Goal: Task Accomplishment & Management: Use online tool/utility

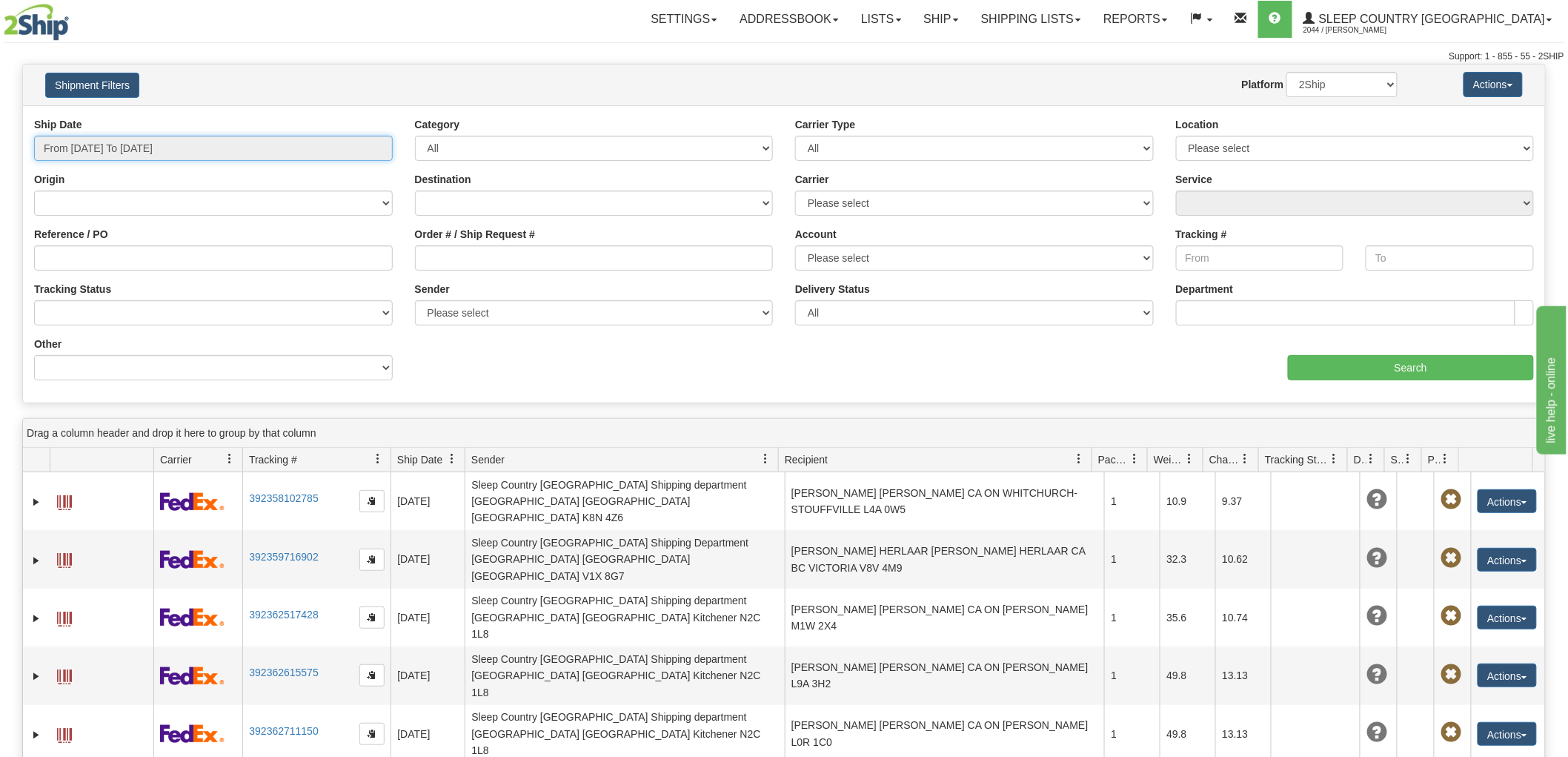
click at [74, 146] on input "From 08/20/2025 To 08/21/2025" at bounding box center [213, 148] width 359 height 25
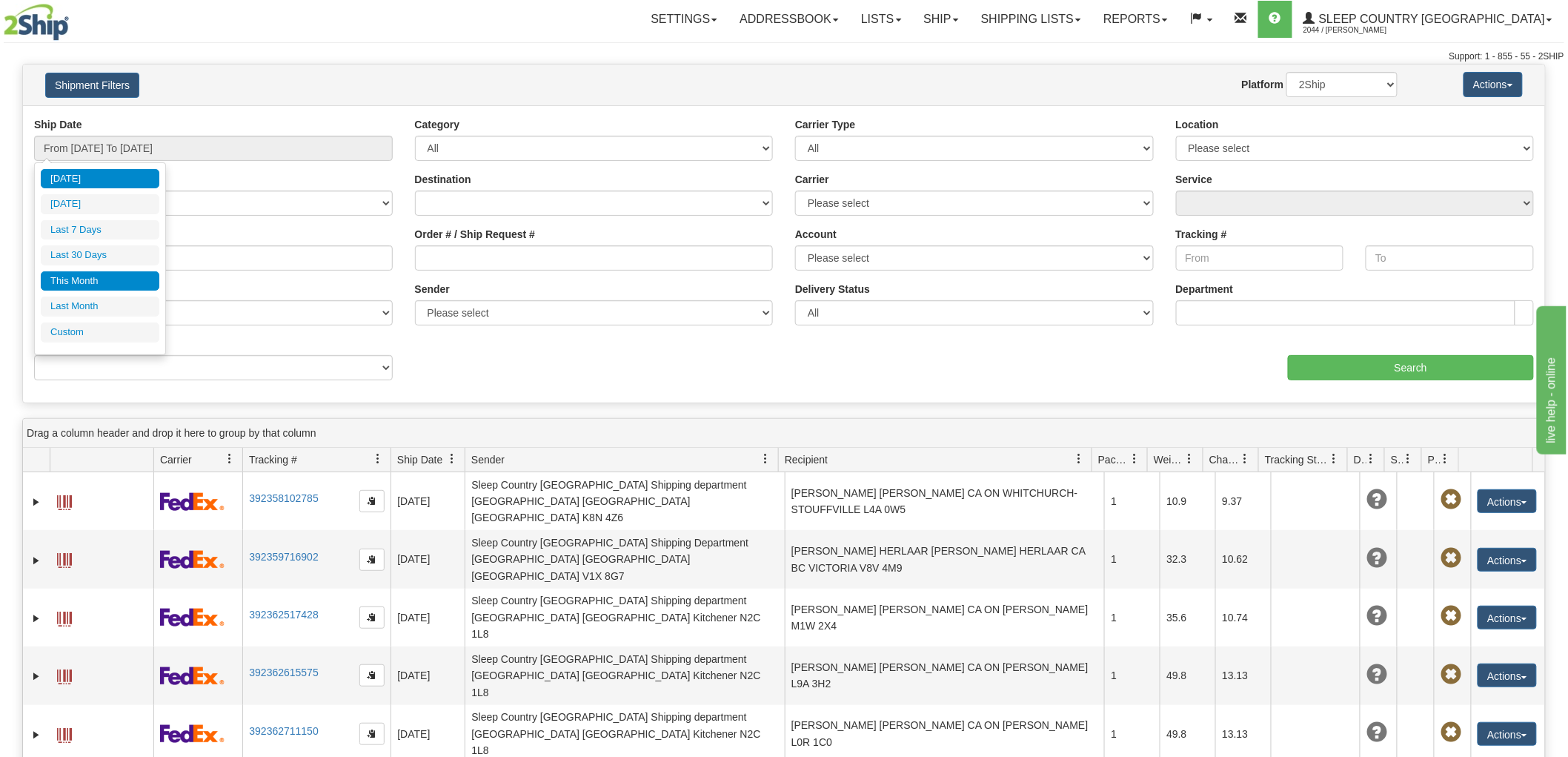
click at [112, 284] on li "This Month" at bounding box center [99, 281] width 119 height 20
type input "From 08/01/2025 To 08/31/2025"
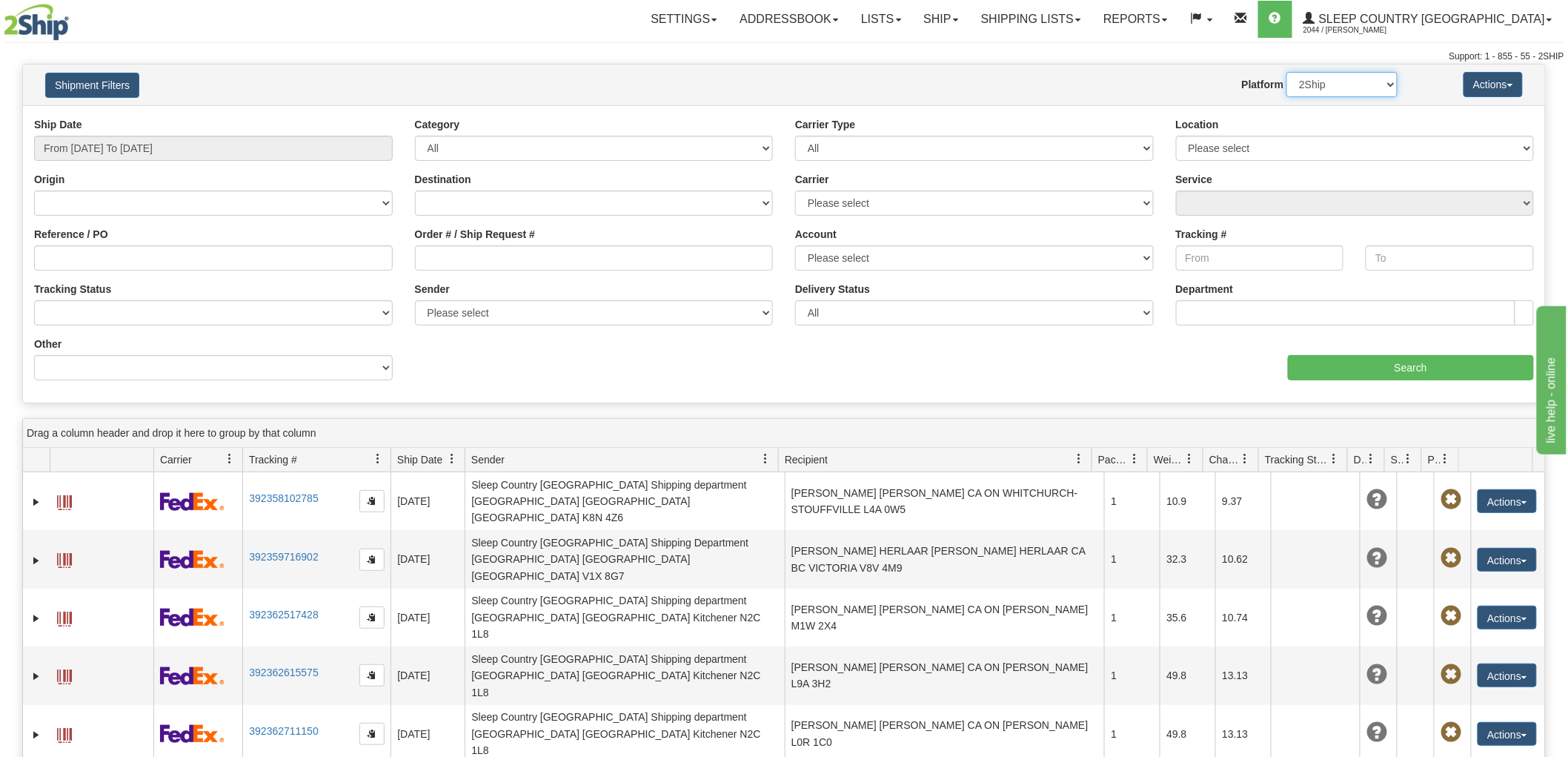
click at [1361, 75] on select "2Ship Imported" at bounding box center [1342, 85] width 111 height 25
click at [1286, 72] on select "2Ship Imported" at bounding box center [1342, 85] width 111 height 25
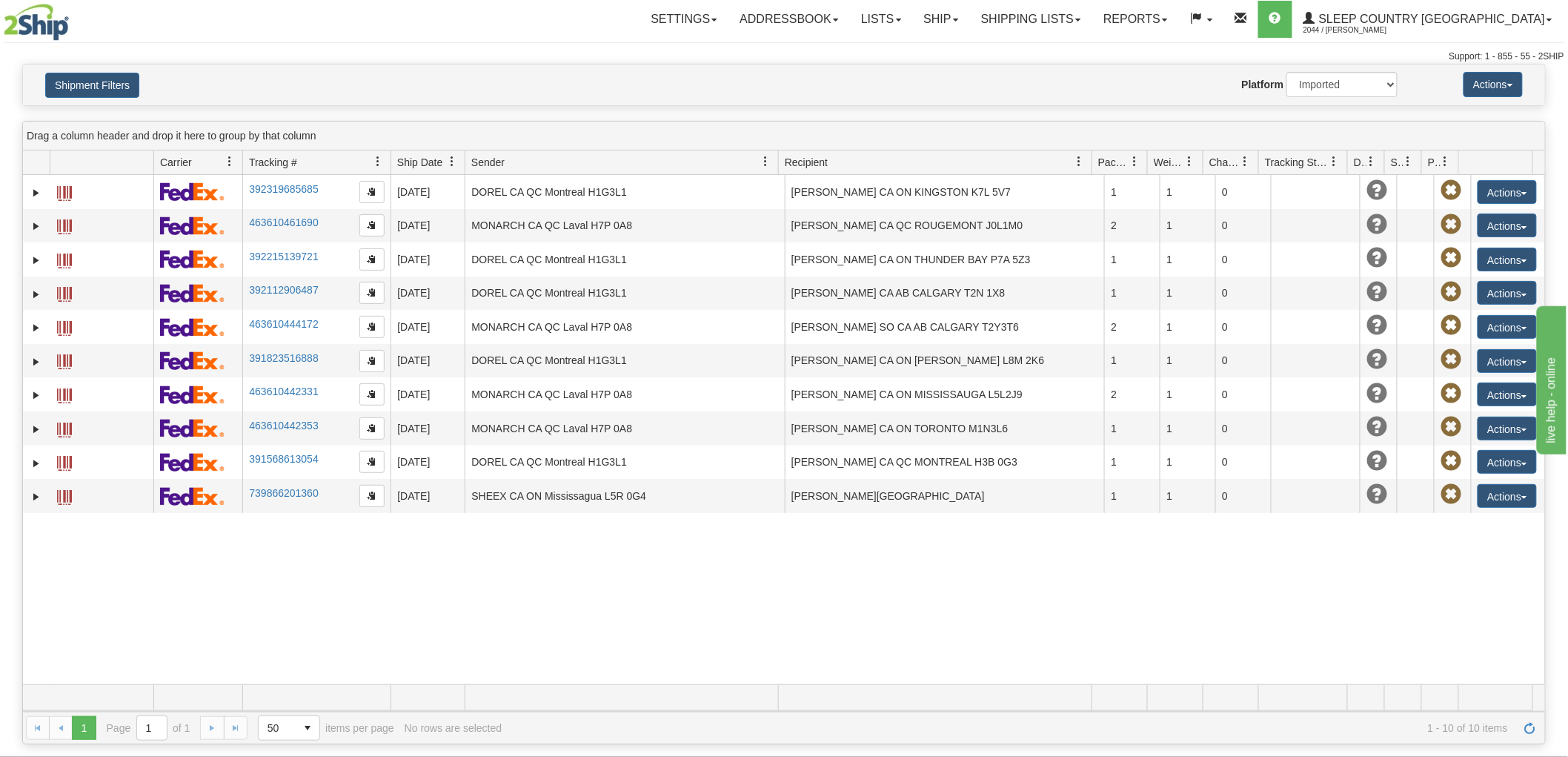
click at [914, 648] on div "-10114340 2044 392319685685 08/20/2025 08/20/2025 12:00:00 AM DOREL CA QC Montr…" at bounding box center [784, 429] width 1522 height 509
click at [90, 94] on button "Shipment Filters" at bounding box center [93, 85] width 94 height 25
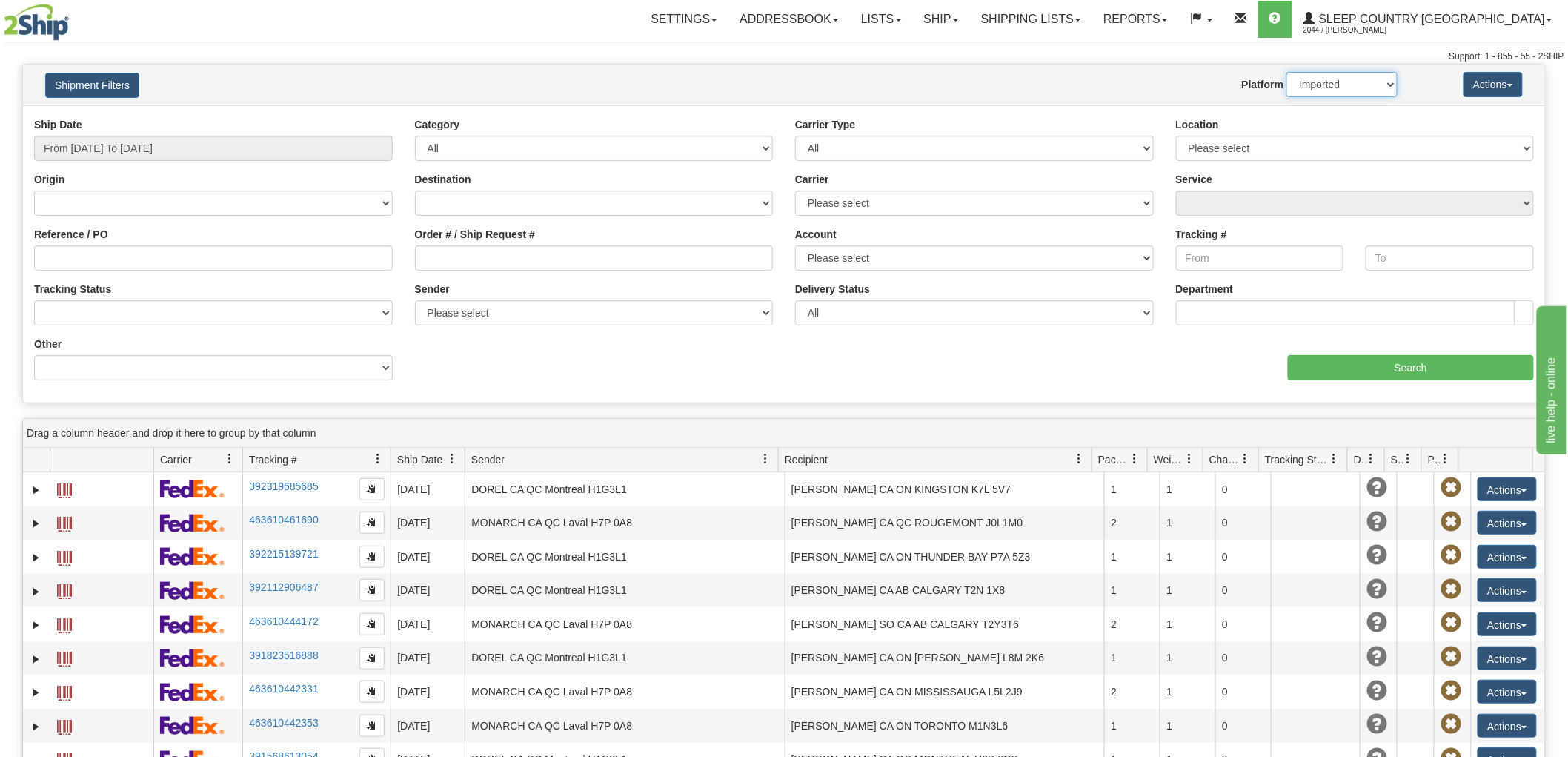
drag, startPoint x: 1332, startPoint y: 87, endPoint x: 1328, endPoint y: 96, distance: 9.8
click at [1332, 87] on select "2Ship Imported" at bounding box center [1342, 85] width 111 height 25
select select "0"
click at [1286, 72] on select "2Ship Imported" at bounding box center [1342, 85] width 111 height 25
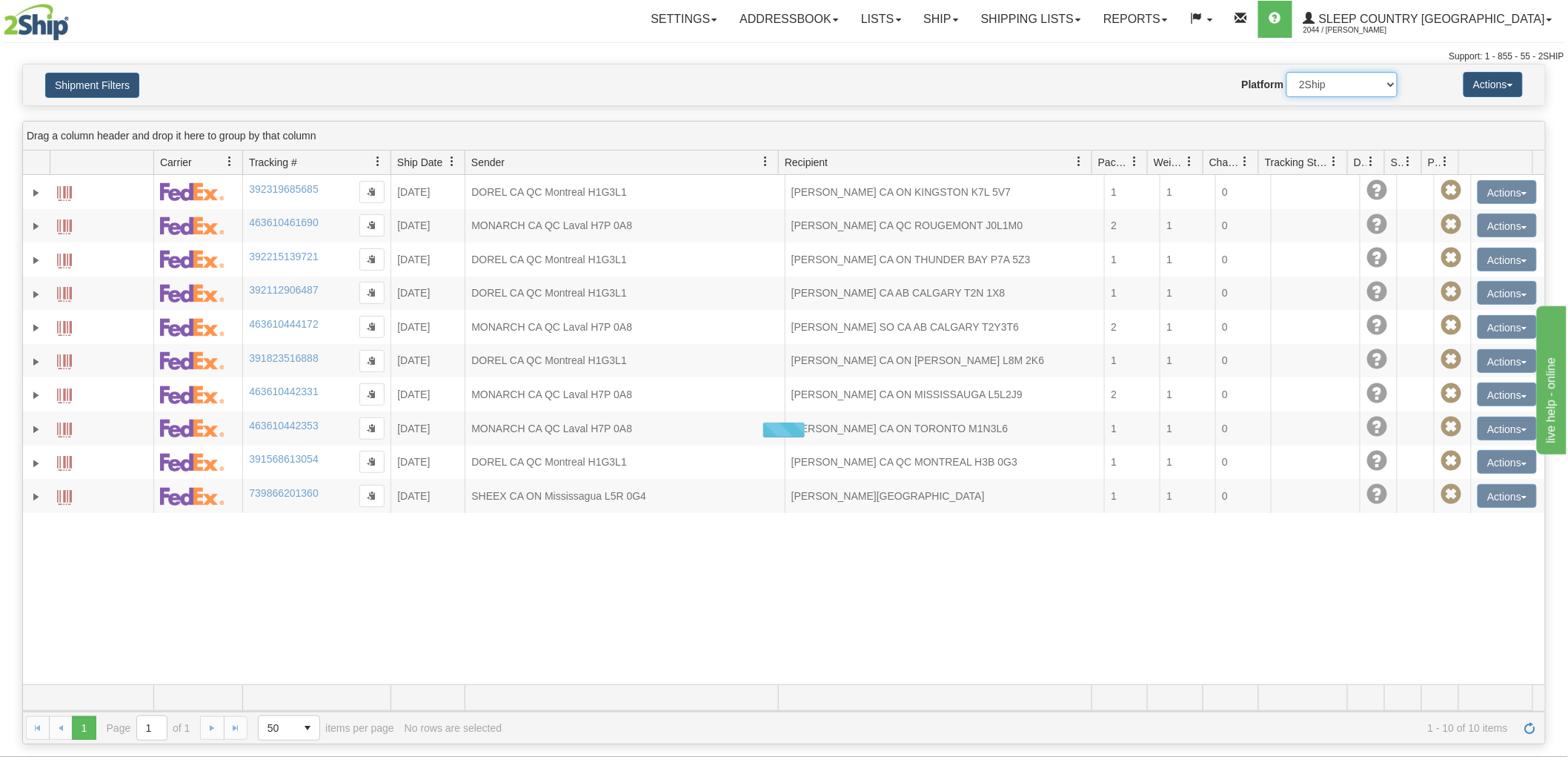
click at [1329, 86] on select "2Ship Imported" at bounding box center [1342, 85] width 111 height 25
click at [94, 85] on button "Shipment Filters" at bounding box center [93, 85] width 94 height 25
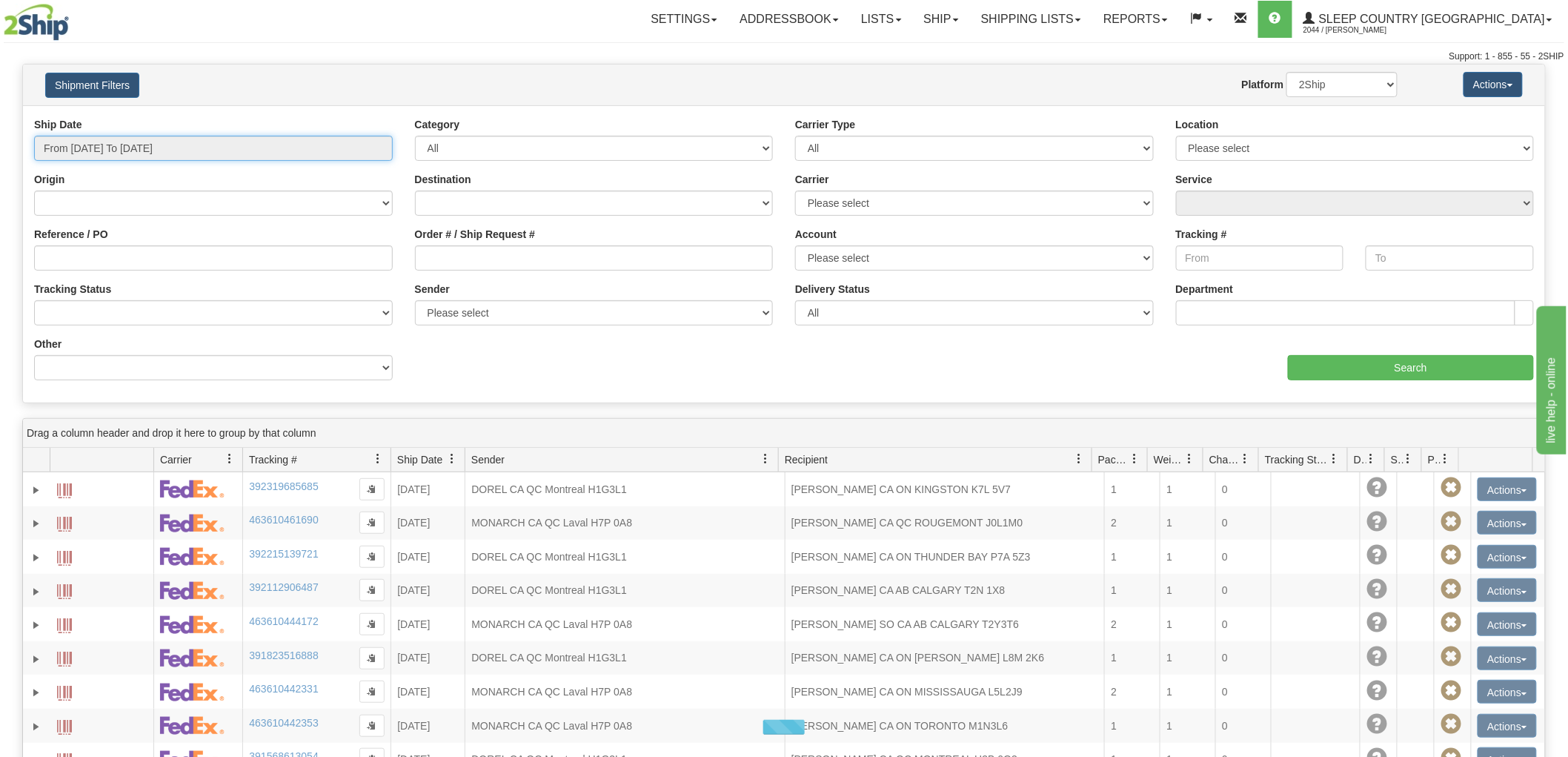
click at [91, 151] on input "From 08/01/2025 To 08/31/2025" at bounding box center [213, 148] width 359 height 25
click at [94, 282] on li "This Month" at bounding box center [99, 281] width 119 height 20
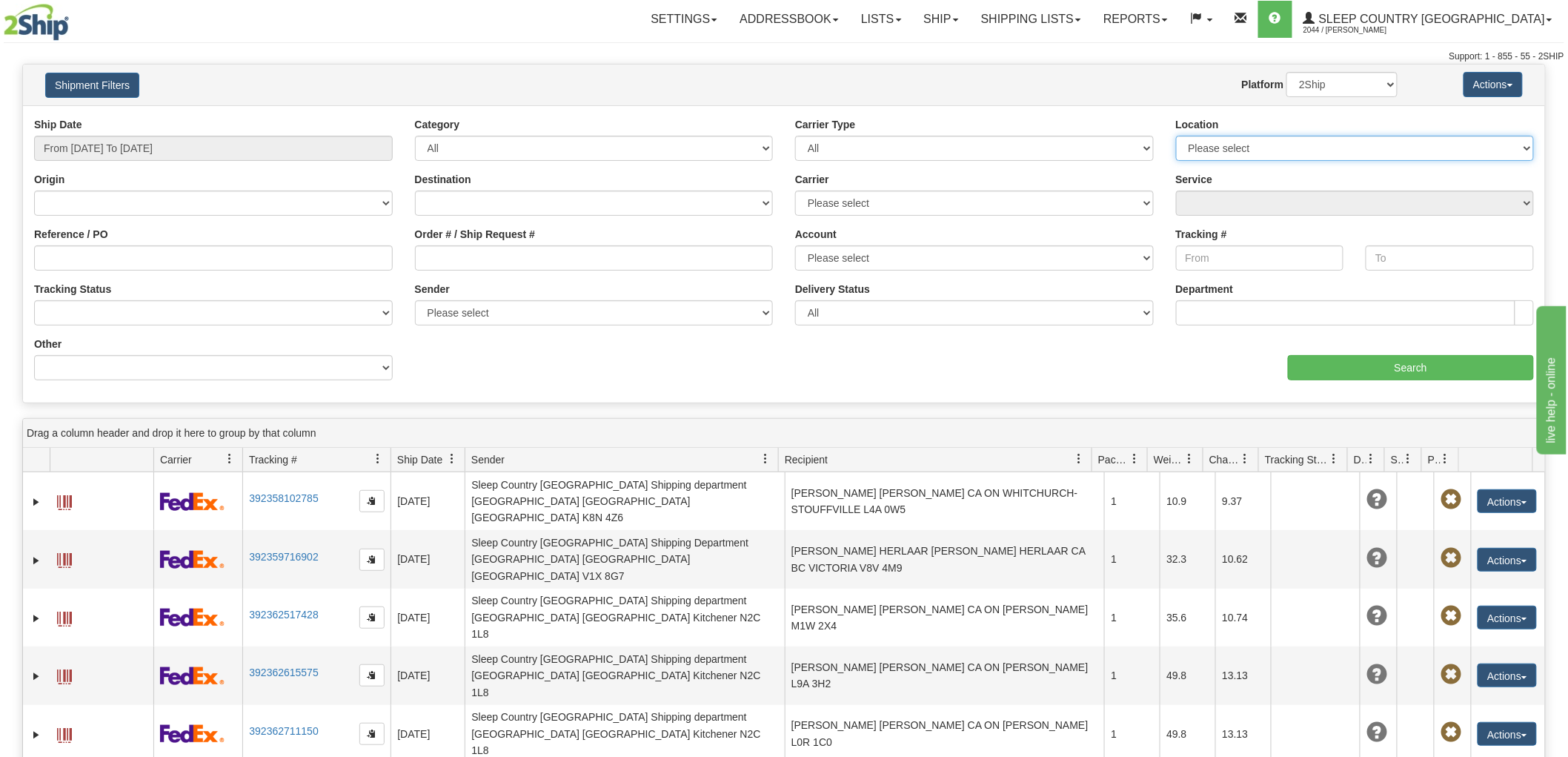
click at [1194, 151] on select "Please select Old Toronto DC 921 922 93 94 97 390 915 916 98 902 95 96 90 91 92…" at bounding box center [1355, 148] width 359 height 25
select select "6824"
click at [1176, 136] on select "Please select Old Toronto DC 921 922 93 94 97 390 915 916 98 902 95 96 90 91 92…" at bounding box center [1355, 148] width 359 height 25
click at [1396, 371] on input "Search" at bounding box center [1411, 367] width 246 height 25
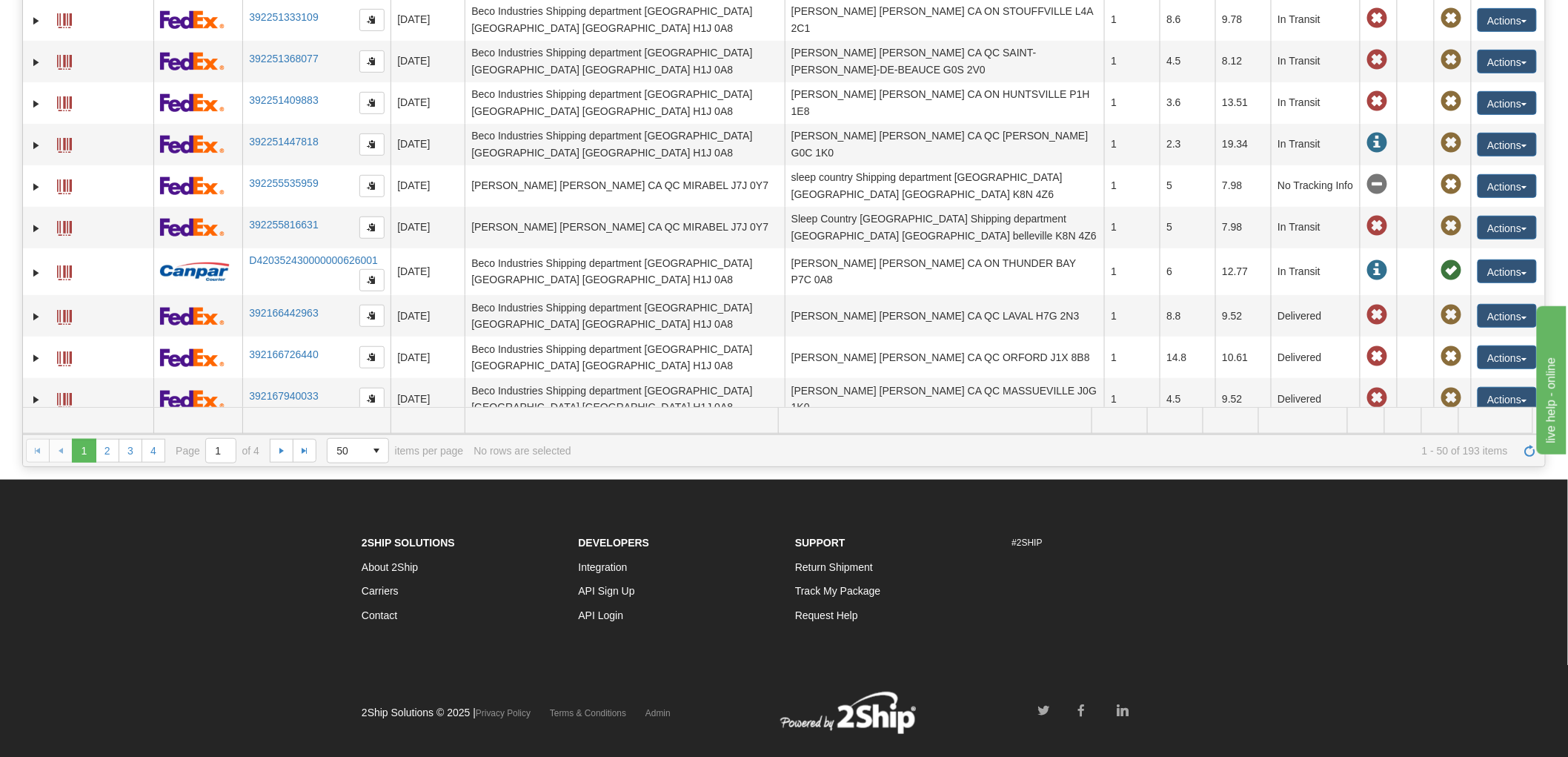
scroll to position [307, 0]
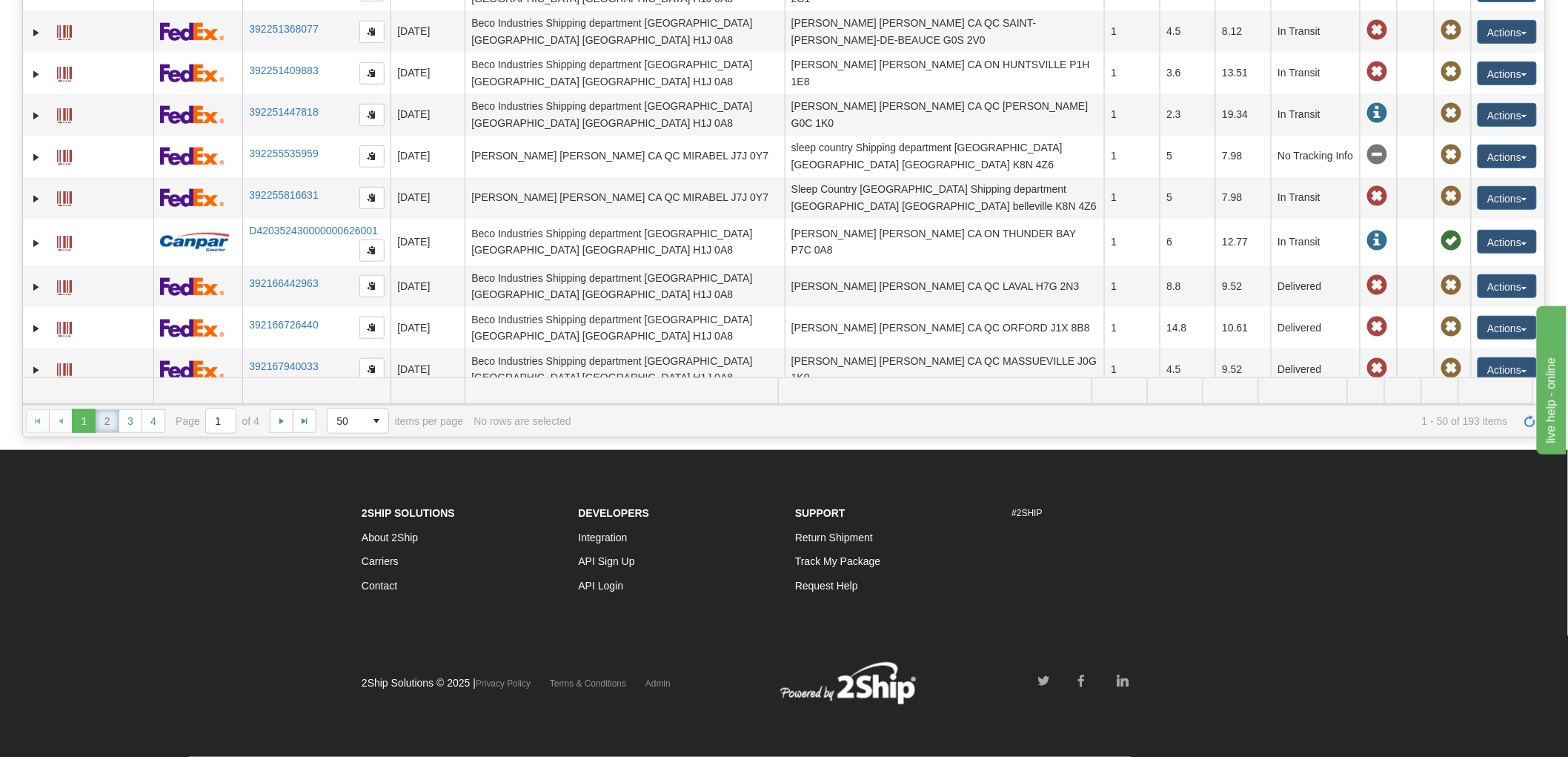
click at [105, 420] on link "2" at bounding box center [107, 421] width 24 height 24
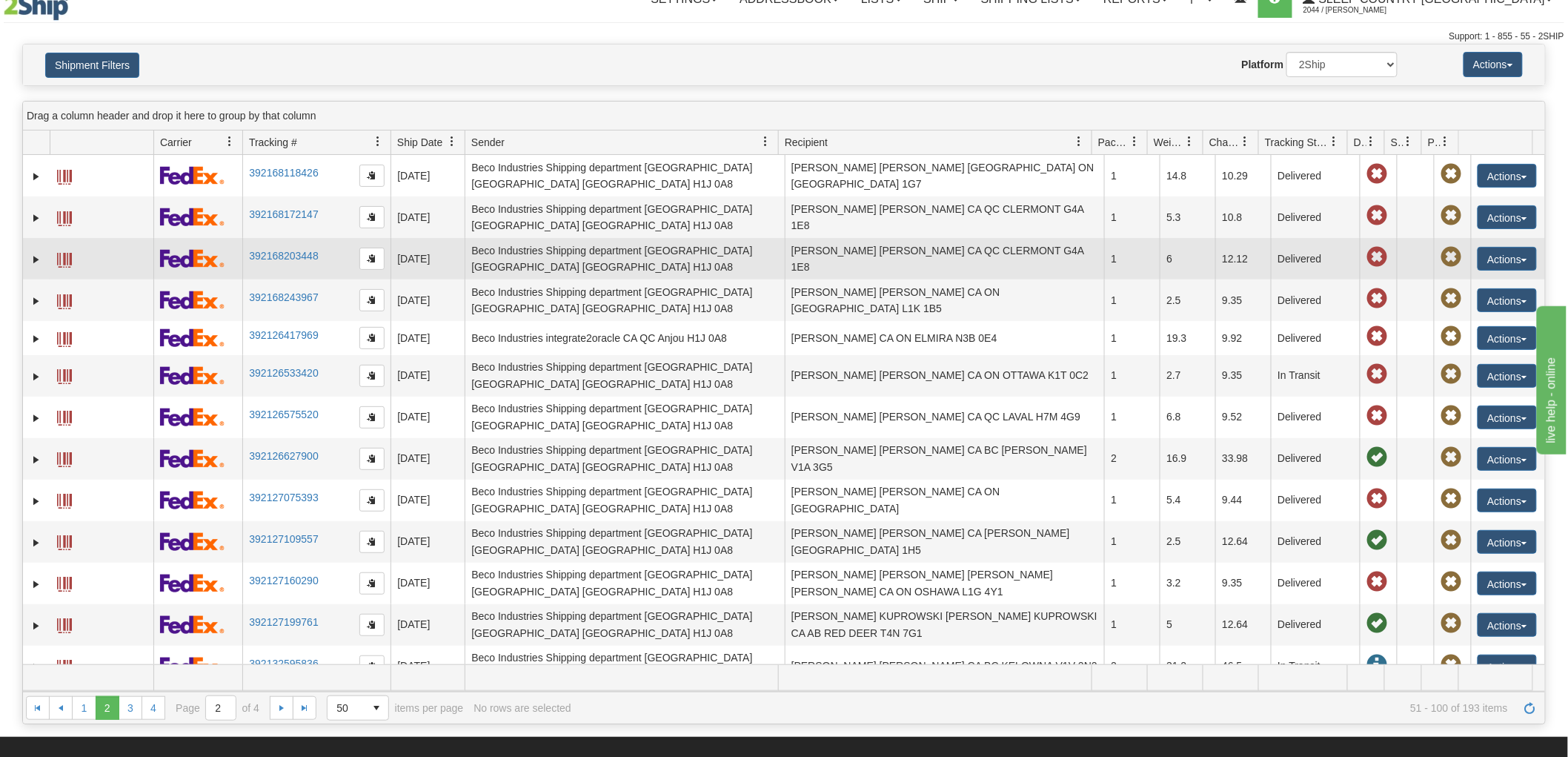
scroll to position [0, 0]
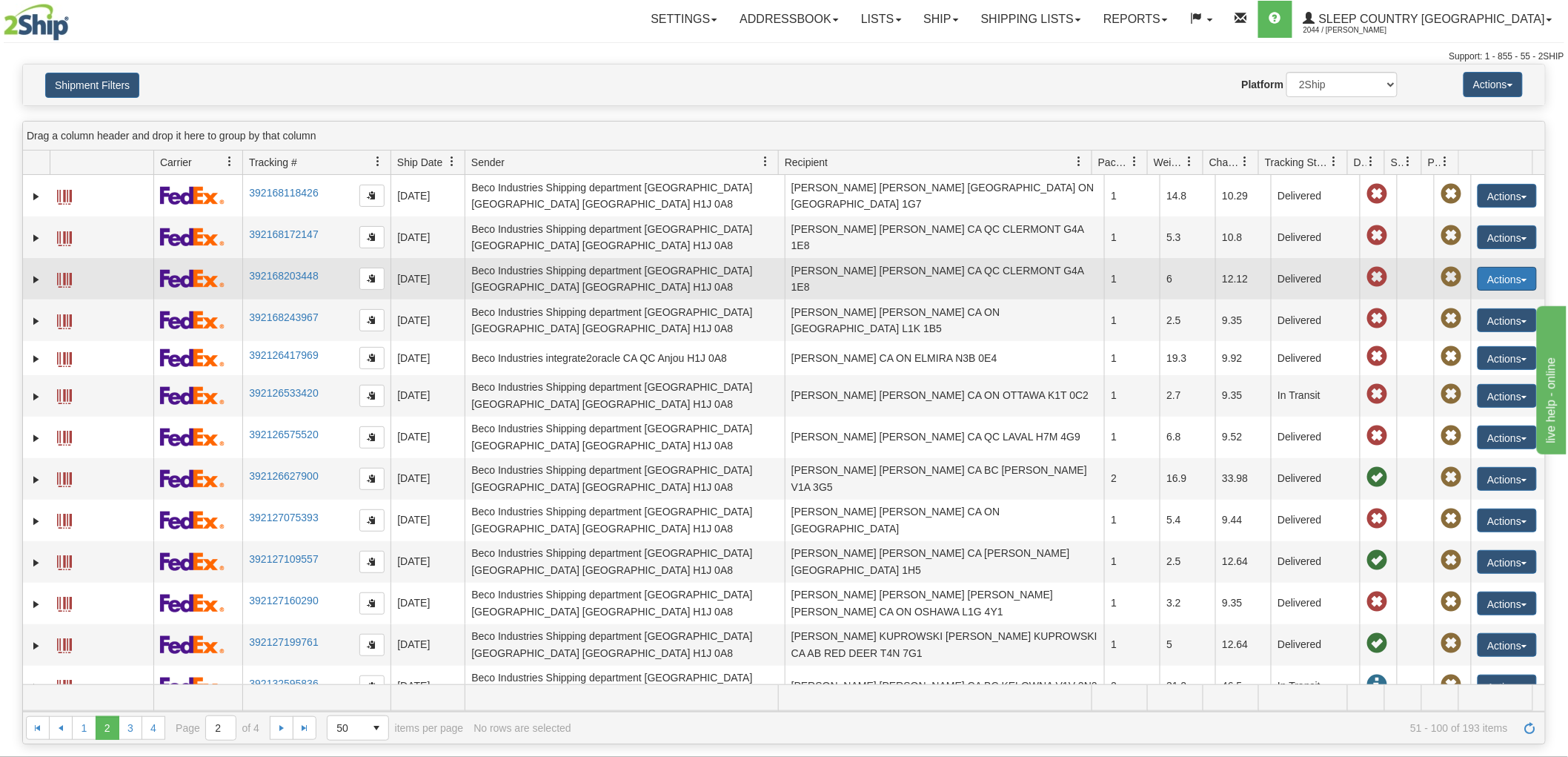
click at [1503, 272] on button "Actions" at bounding box center [1508, 279] width 60 height 24
click at [1436, 320] on link "Return" at bounding box center [1477, 325] width 119 height 19
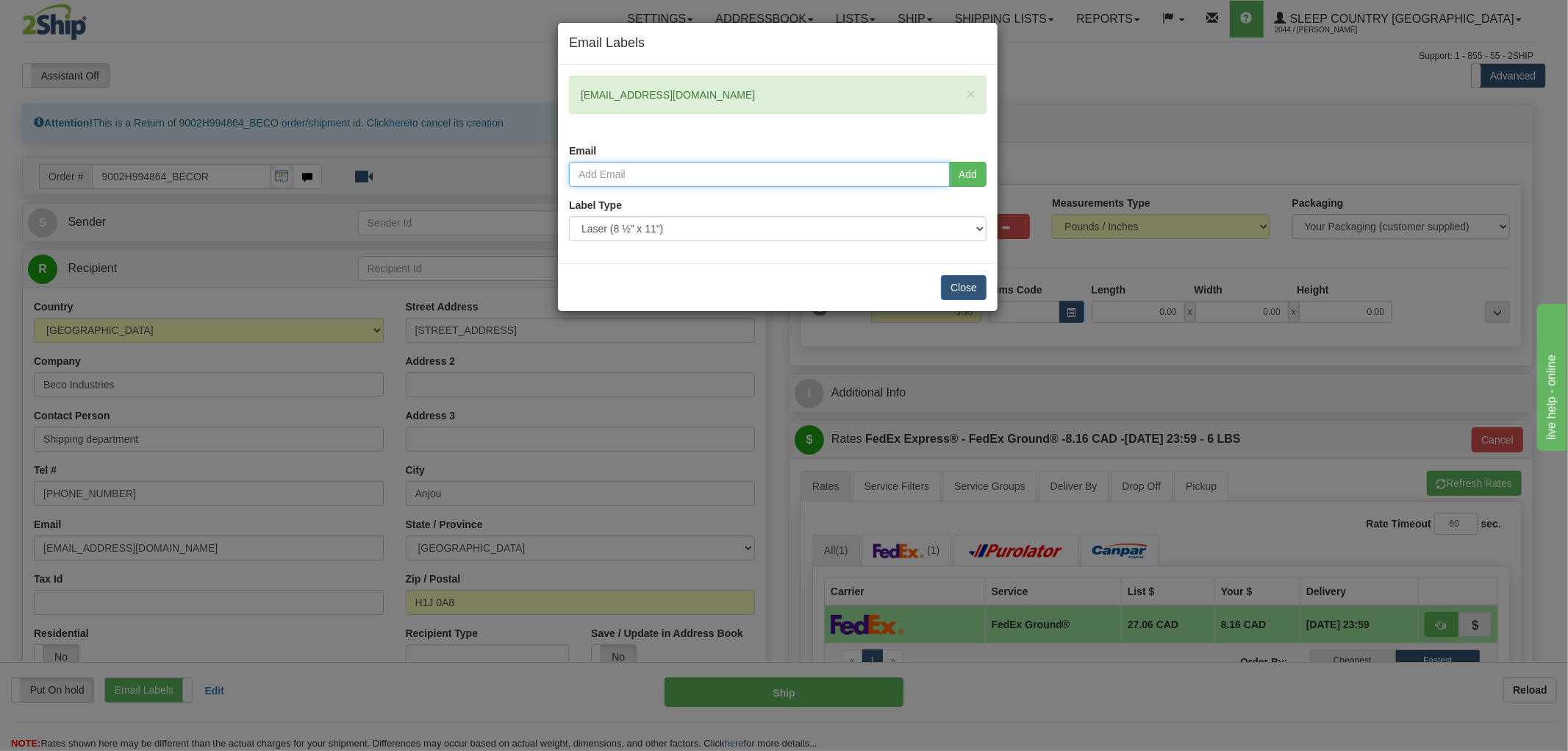
click at [622, 179] on input "email" at bounding box center [759, 174] width 381 height 25
click at [650, 171] on input "email" at bounding box center [759, 174] width 381 height 25
click at [619, 174] on input "[PERSON_NAME][EMAIL_ADDRESS][PERSON_NAME][DOMAIN_NAME]" at bounding box center [759, 174] width 381 height 25
type input "[PERSON_NAME][EMAIL_ADDRESS][PERSON_NAME][DOMAIN_NAME]"
click at [965, 177] on button "Add" at bounding box center [968, 174] width 38 height 25
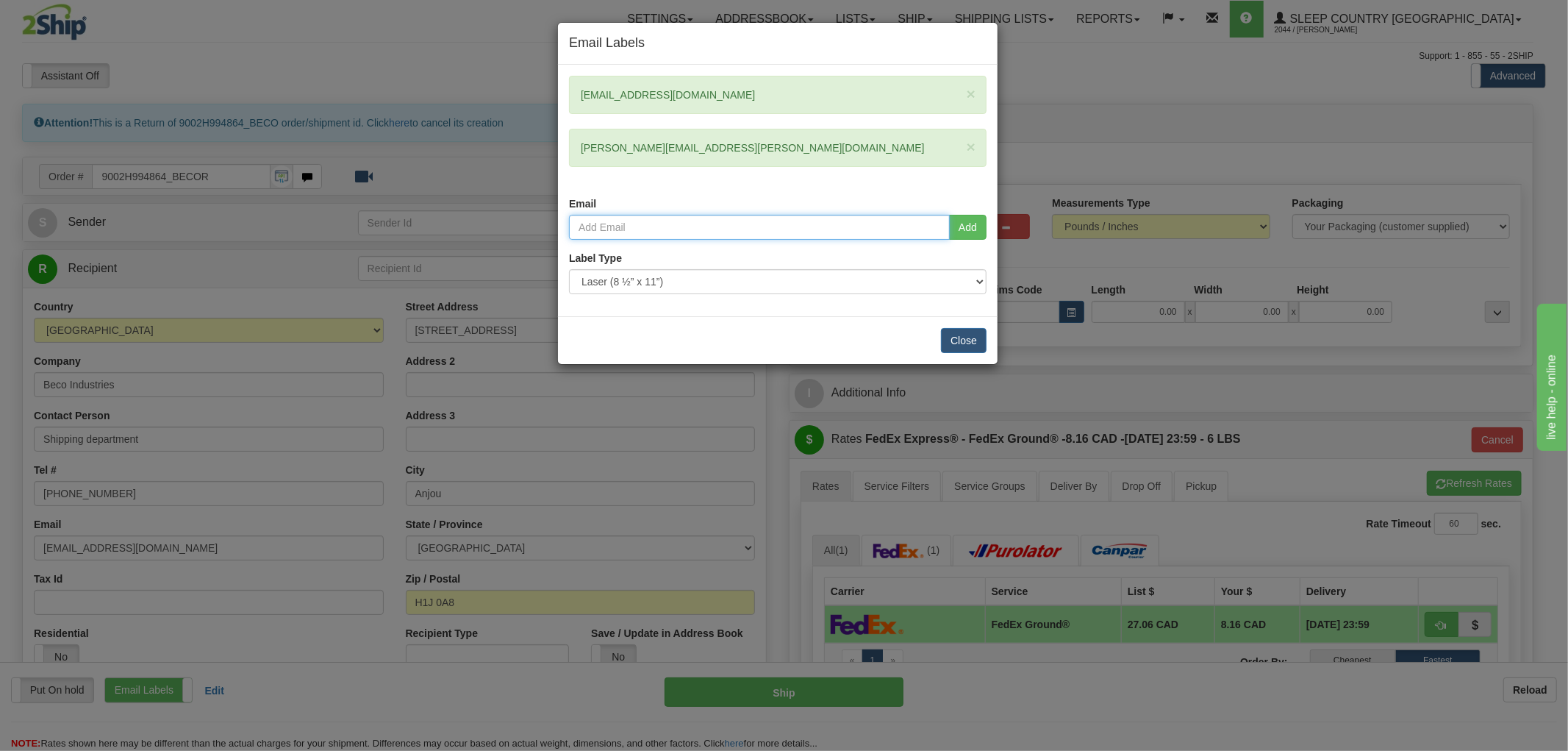
click at [723, 239] on input "email" at bounding box center [759, 227] width 381 height 25
paste input "[PERSON_NAME][EMAIL_ADDRESS][PERSON_NAME][DOMAIN_NAME]"
type input "[PERSON_NAME][EMAIL_ADDRESS][PERSON_NAME][DOMAIN_NAME]"
click at [965, 234] on button "Add" at bounding box center [968, 227] width 38 height 25
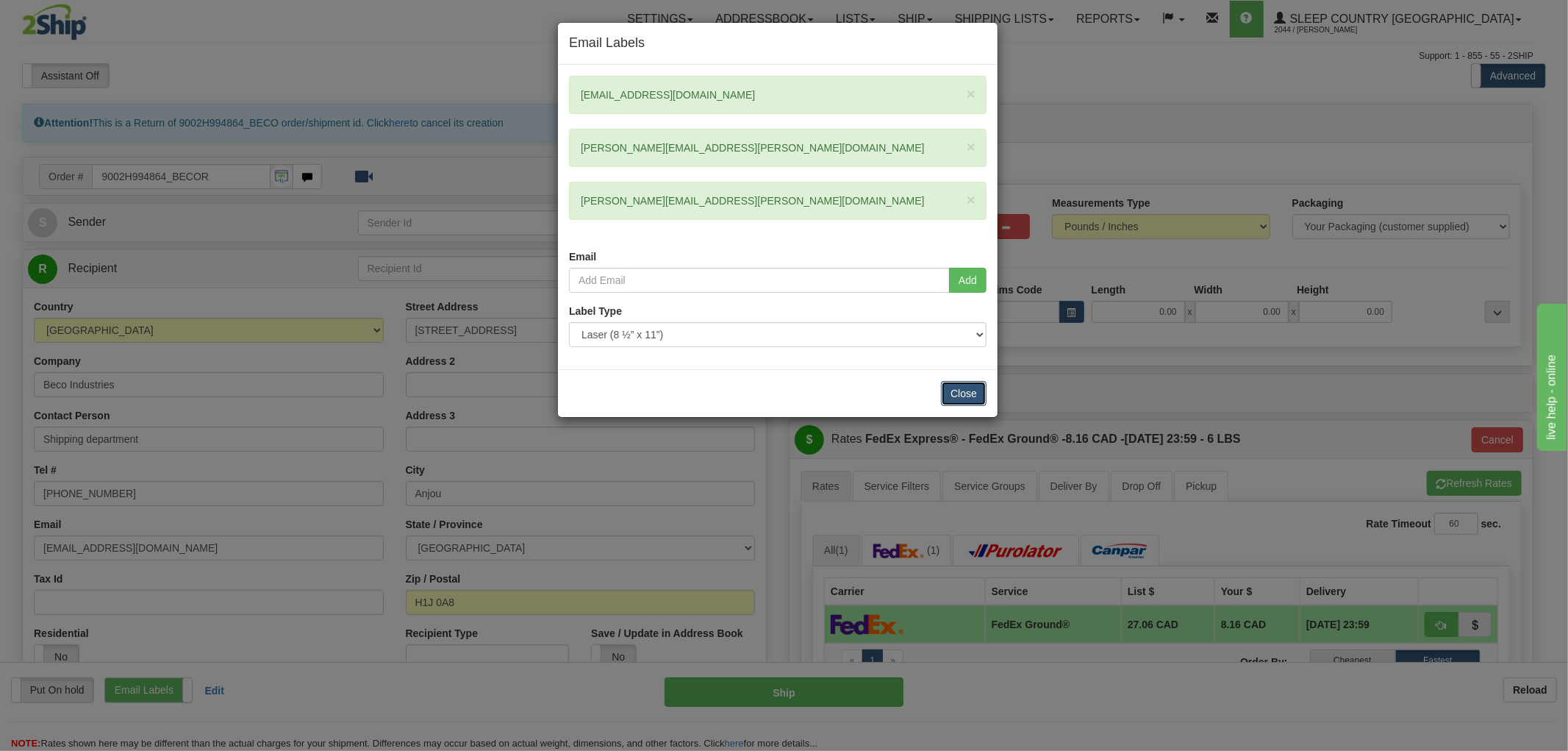
click at [970, 396] on button "Close" at bounding box center [964, 393] width 45 height 25
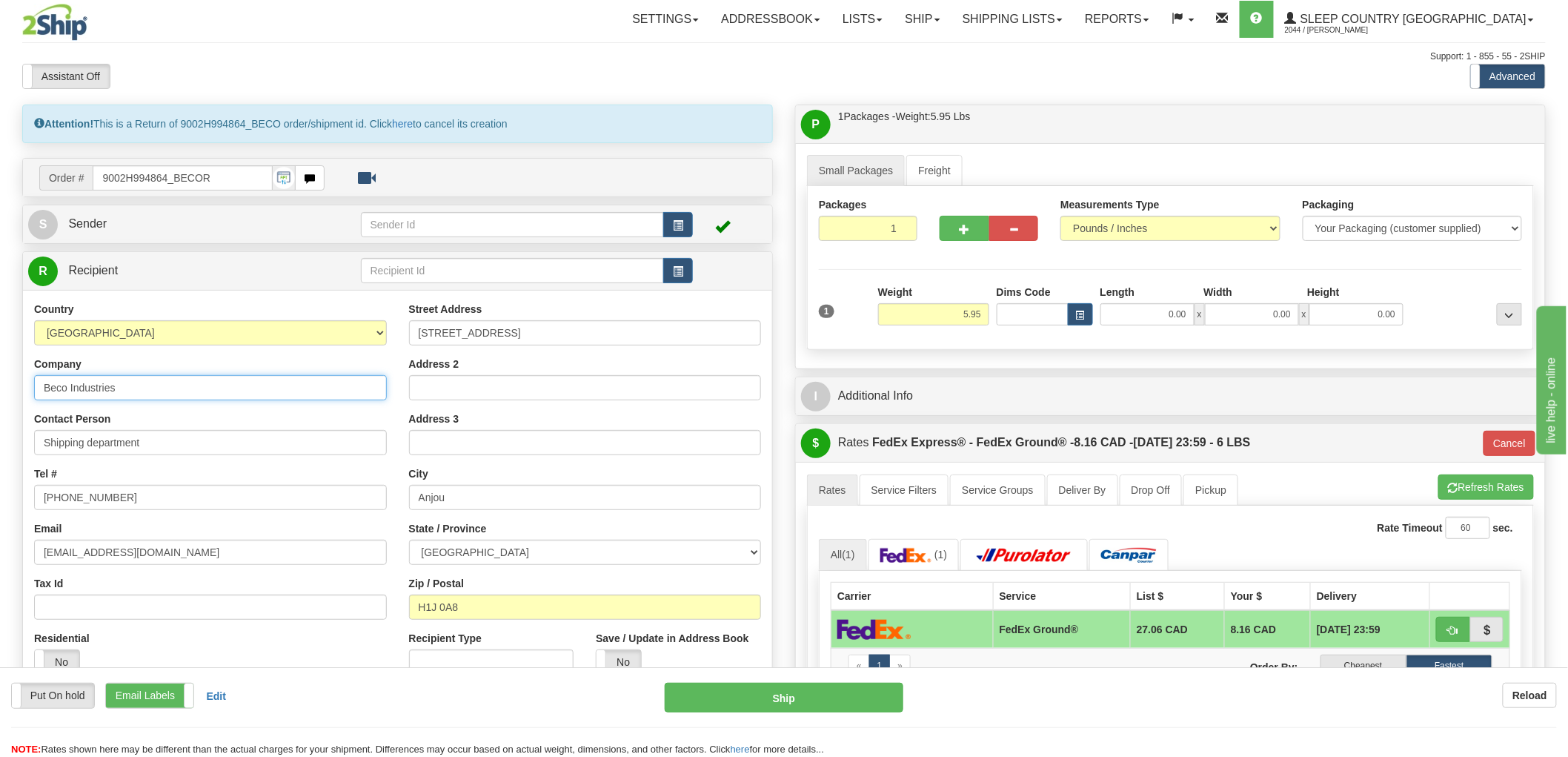
drag, startPoint x: 226, startPoint y: 393, endPoint x: -26, endPoint y: 391, distance: 252.0
click at [0, 391] on html "Training Course Close Toggle navigation Settings Shipping Preferences New Sende…" at bounding box center [784, 378] width 1568 height 757
type input "SCC HB 914"
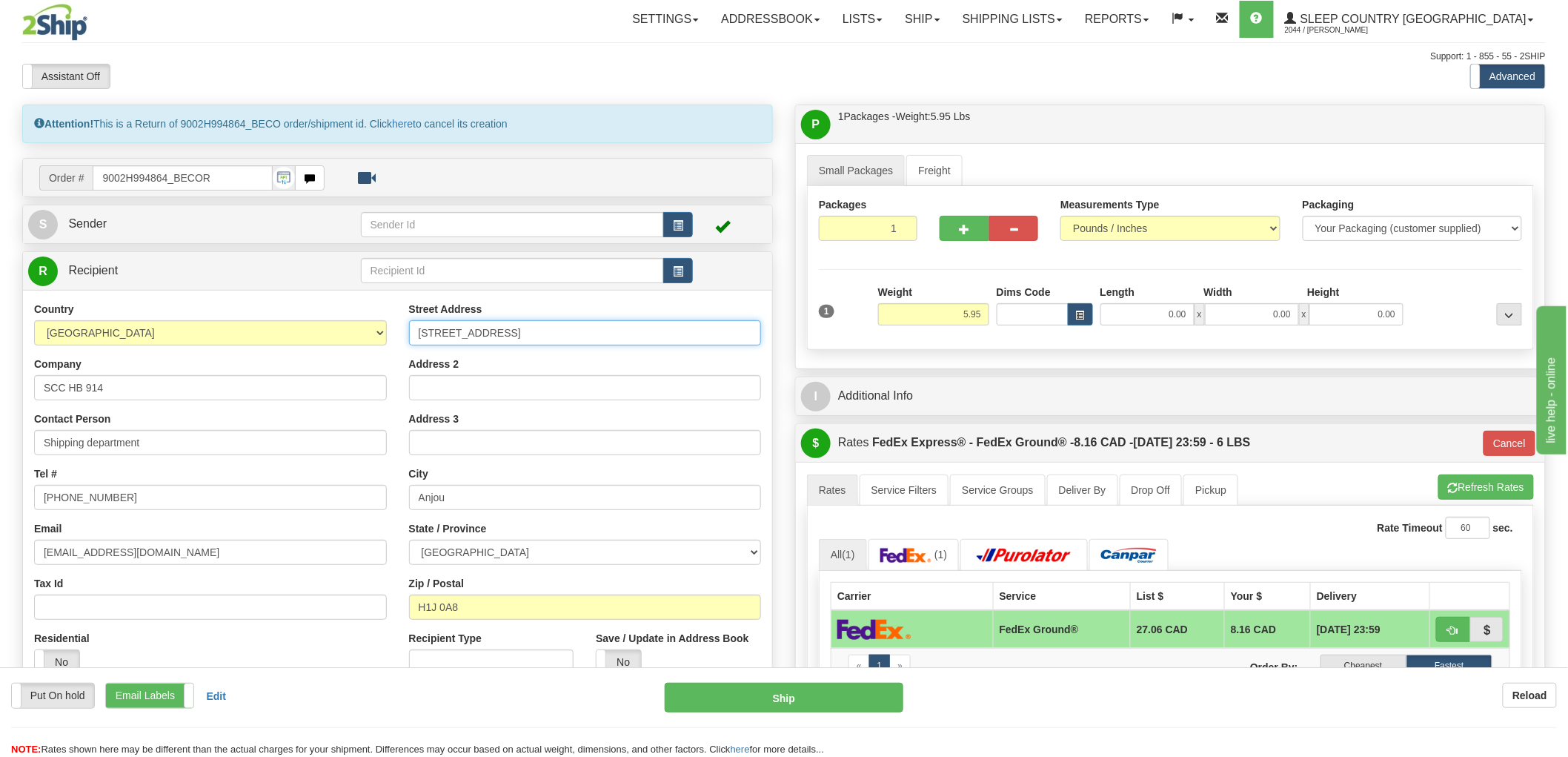
click at [627, 346] on input "[STREET_ADDRESS]" at bounding box center [586, 332] width 353 height 25
drag, startPoint x: 540, startPoint y: 328, endPoint x: 326, endPoint y: 328, distance: 214.0
click at [326, 328] on div "Country [GEOGRAPHIC_DATA] [GEOGRAPHIC_DATA] [GEOGRAPHIC_DATA] [GEOGRAPHIC_DATA]…" at bounding box center [398, 493] width 749 height 384
type input "[STREET_ADDRESS]"
type input "bELLEVILLE"
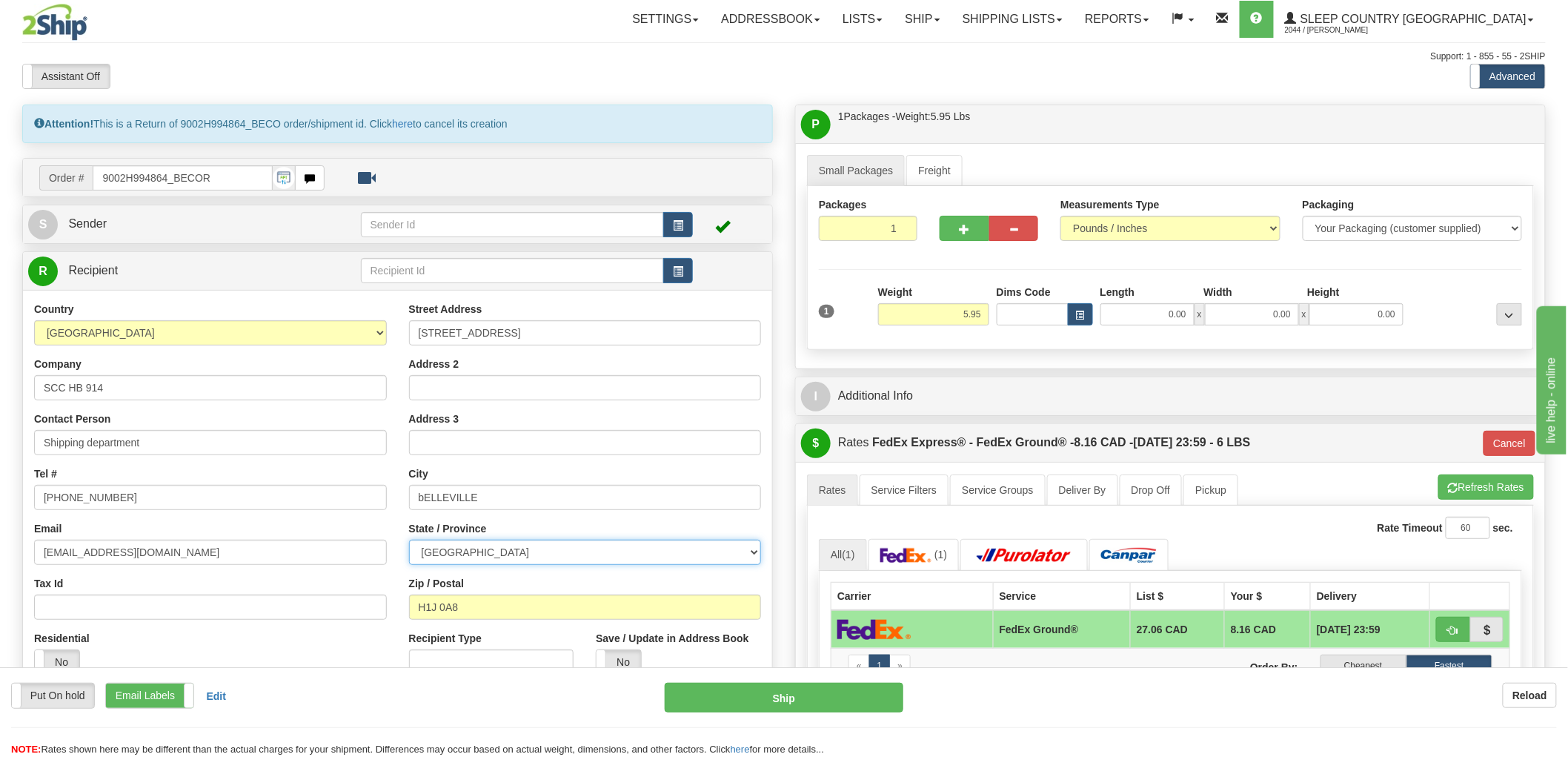
select select "ON"
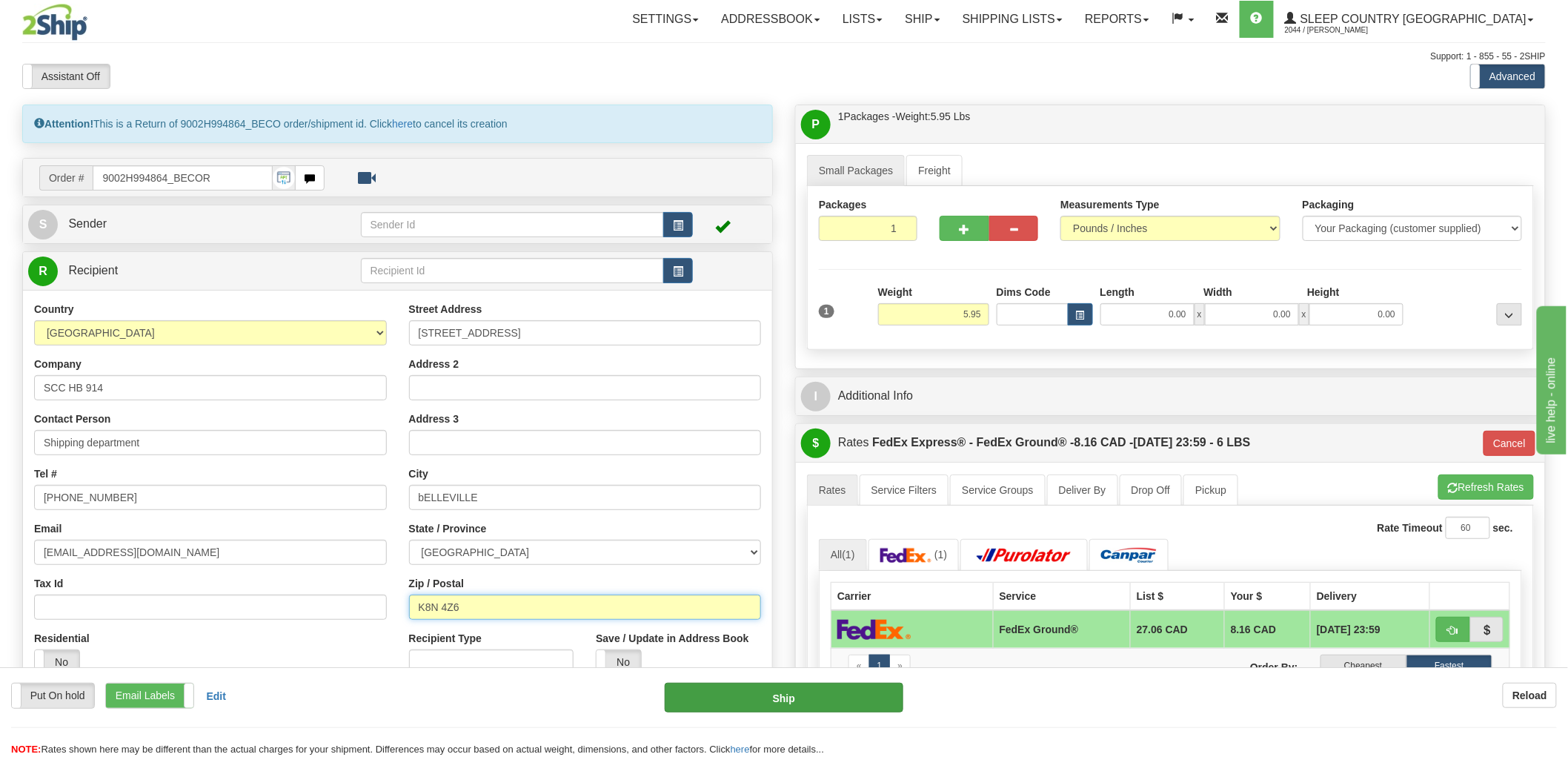
type input "K8N 4Z6"
click at [865, 687] on button "Ship" at bounding box center [784, 698] width 240 height 30
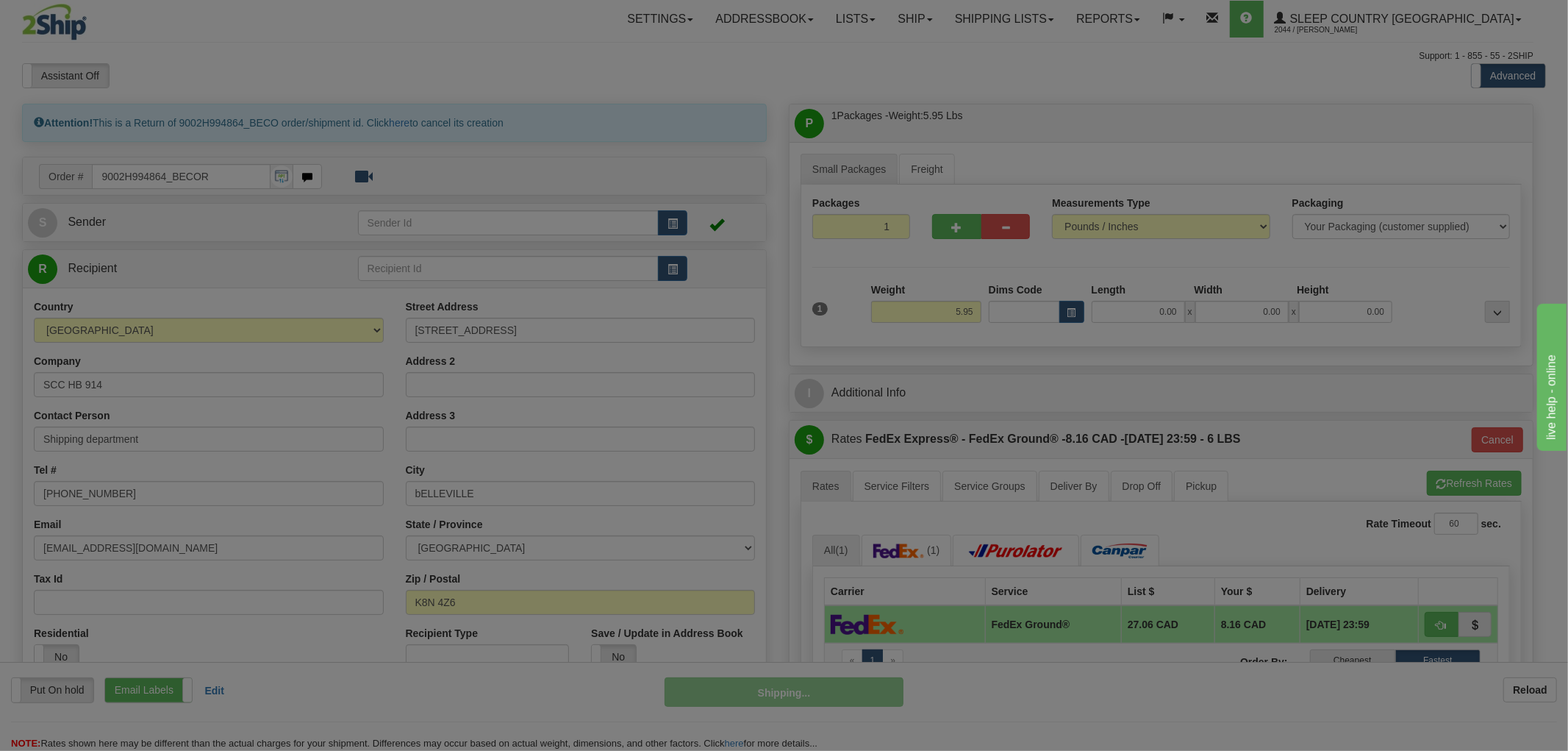
type input "92"
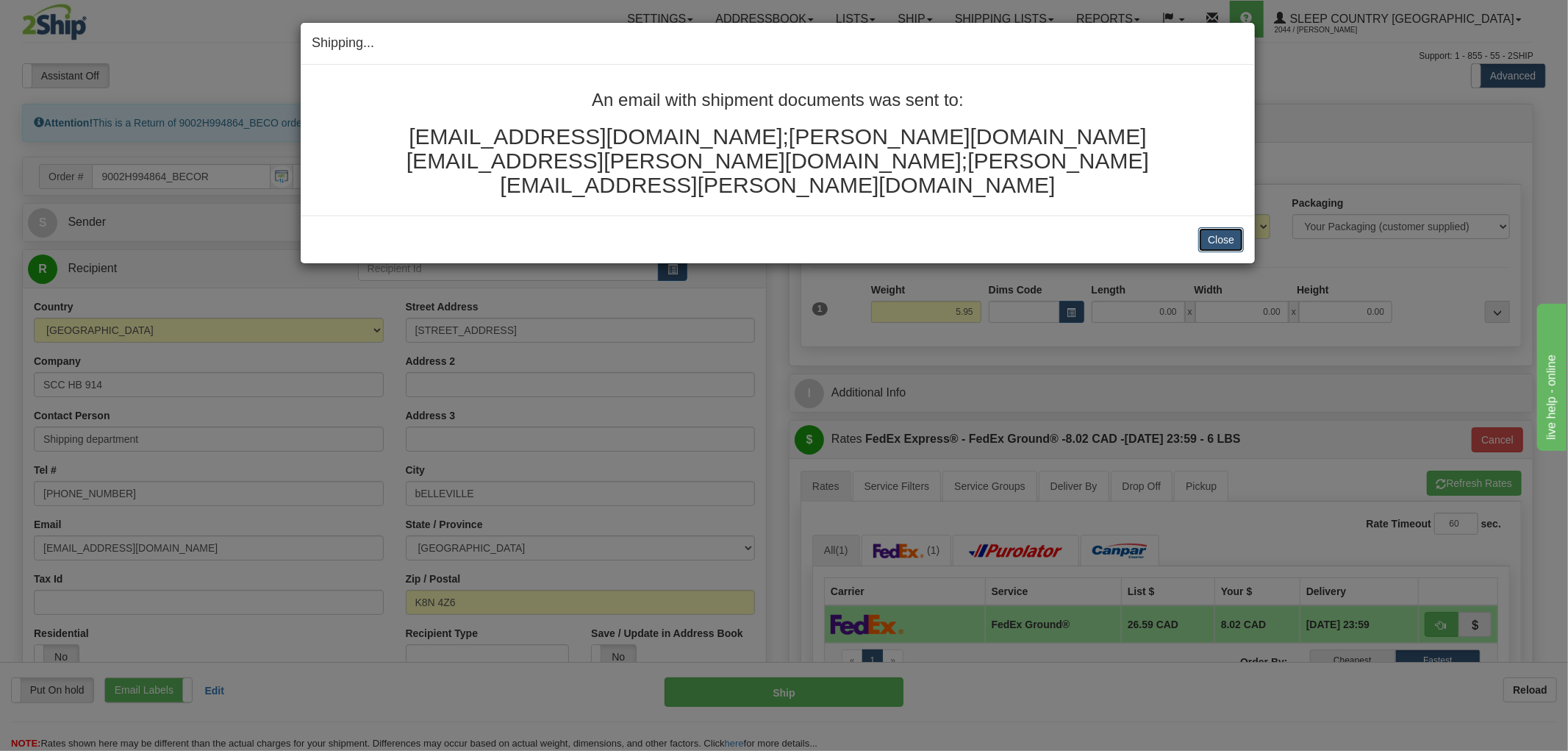
click at [1202, 227] on button "Close" at bounding box center [1221, 239] width 45 height 25
click at [1239, 227] on button "Close" at bounding box center [1221, 239] width 45 height 25
